Goal: Task Accomplishment & Management: Manage account settings

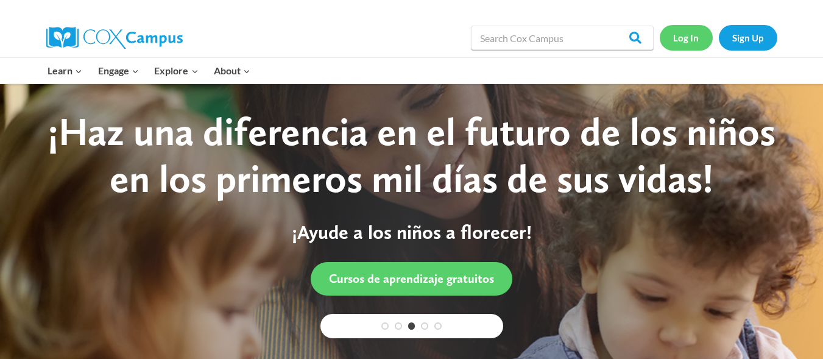
click at [684, 39] on link "Log In" at bounding box center [686, 37] width 53 height 25
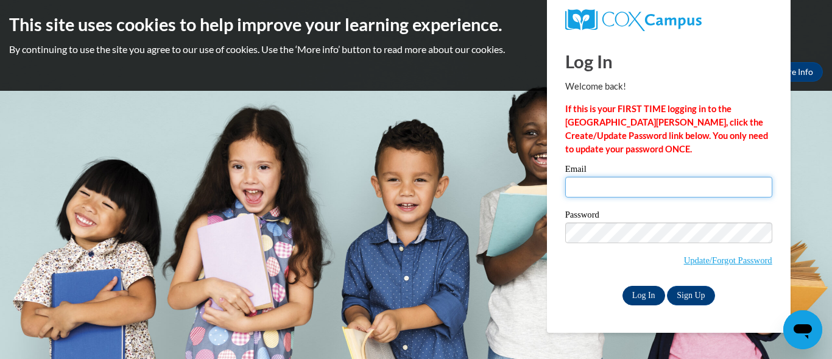
type input "emcrosby1999@gmail.com"
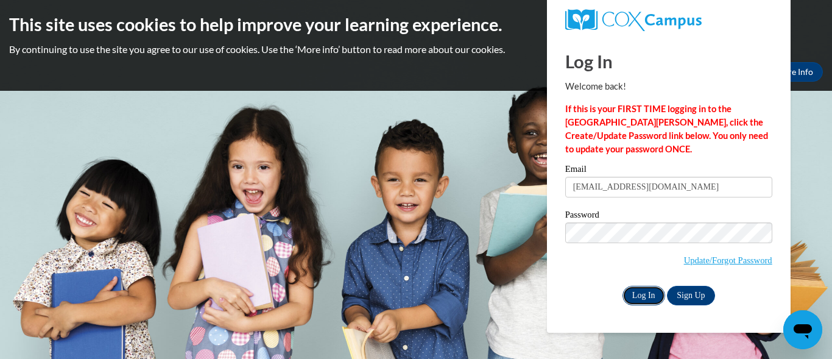
click at [646, 289] on input "Log In" at bounding box center [644, 296] width 43 height 20
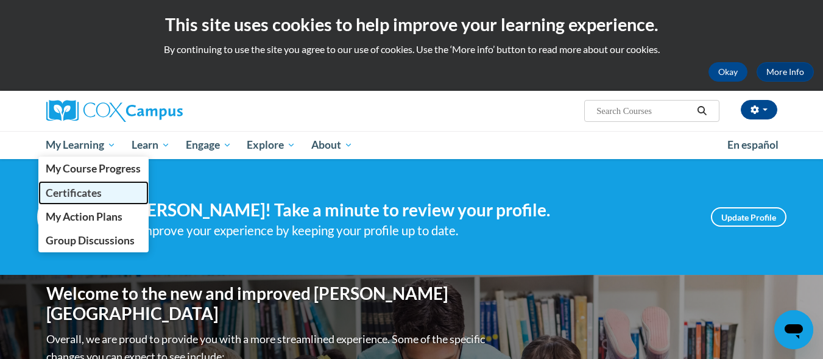
click at [87, 186] on span "Certificates" at bounding box center [74, 192] width 56 height 13
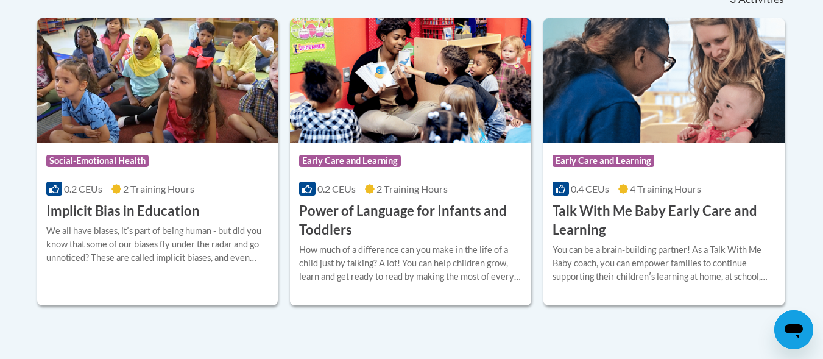
scroll to position [390, 0]
